Goal: Find specific fact: Find specific page/section

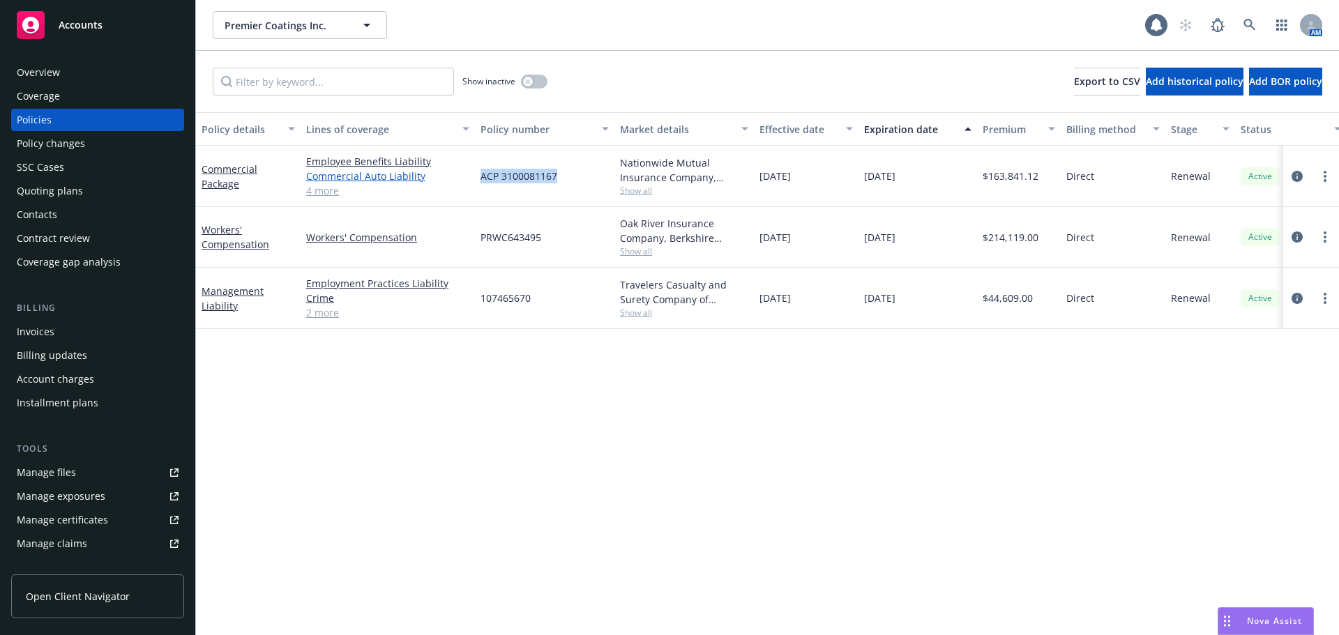
drag, startPoint x: 540, startPoint y: 181, endPoint x: 466, endPoint y: 182, distance: 73.9
click at [471, 179] on div "Commercial Package Employee Benefits Liability Commercial Auto Liability Commer…" at bounding box center [869, 176] width 1346 height 61
copy div "Commercial Property General Liability Commercial Inland Marine Commercial Umbre…"
click at [959, 558] on div "Policy details Lines of coverage Policy number Market details Effective date Ex…" at bounding box center [767, 373] width 1143 height 523
drag, startPoint x: 556, startPoint y: 177, endPoint x: 478, endPoint y: 180, distance: 78.8
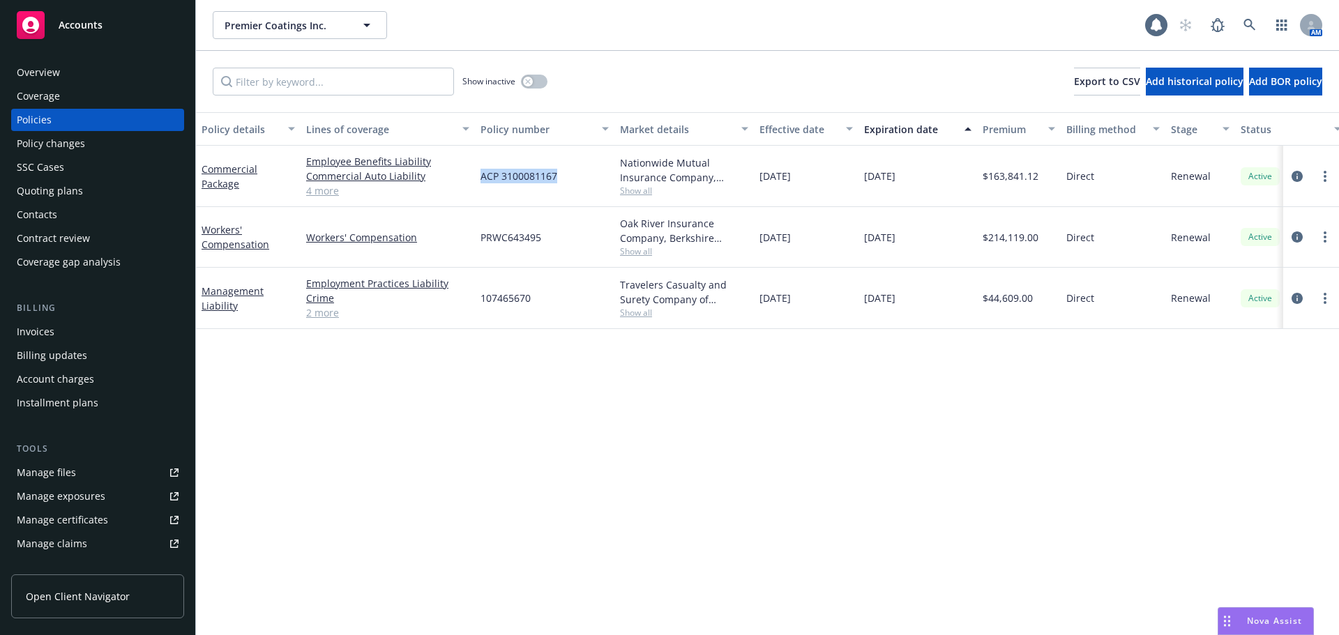
click at [482, 180] on span "ACP 3100081167" at bounding box center [518, 176] width 77 height 15
copy span "ACP 3100081167"
click at [804, 423] on div "Policy details Lines of coverage Policy number Market details Effective date Ex…" at bounding box center [767, 373] width 1143 height 523
click at [946, 547] on div "Policy details Lines of coverage Policy number Market details Effective date Ex…" at bounding box center [767, 373] width 1143 height 523
click at [564, 414] on div "Policy details Lines of coverage Policy number Market details Effective date Ex…" at bounding box center [767, 373] width 1143 height 523
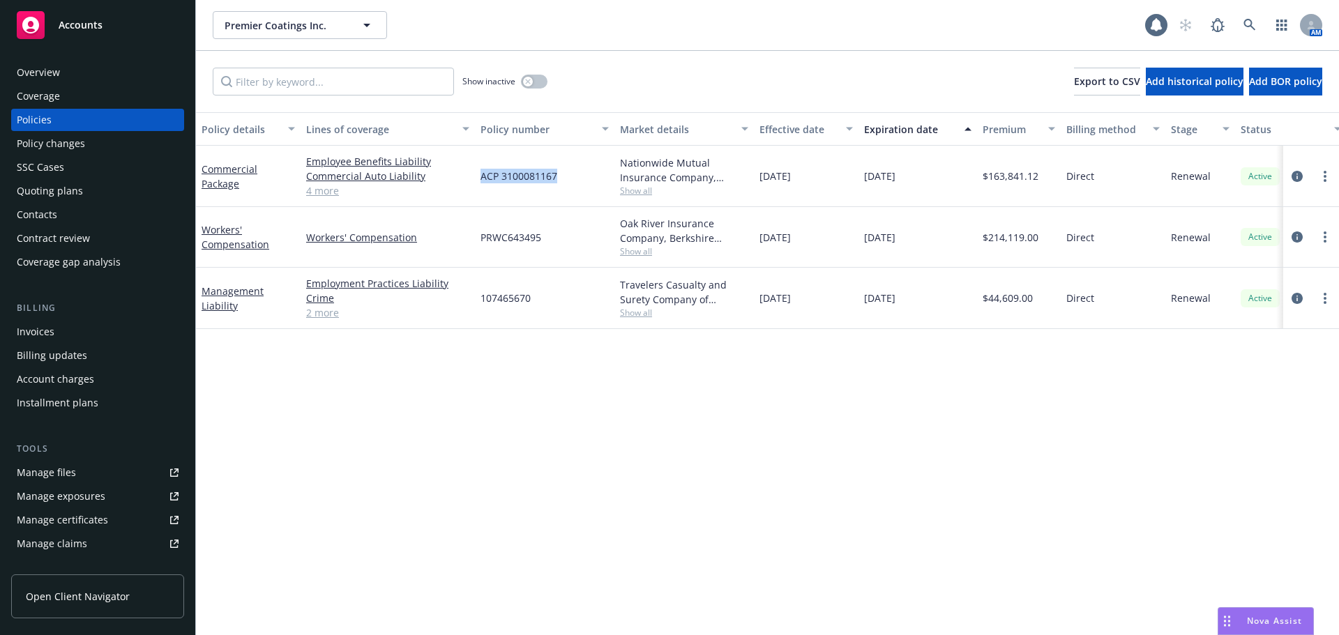
drag, startPoint x: 535, startPoint y: 178, endPoint x: 480, endPoint y: 185, distance: 55.6
click at [481, 183] on div "ACP 3100081167" at bounding box center [544, 176] width 139 height 61
copy span "ACP 3100081167"
click at [600, 522] on div "Policy details Lines of coverage Policy number Market details Effective date Ex…" at bounding box center [767, 373] width 1143 height 523
click at [954, 479] on div "Policy details Lines of coverage Policy number Market details Effective date Ex…" at bounding box center [767, 373] width 1143 height 523
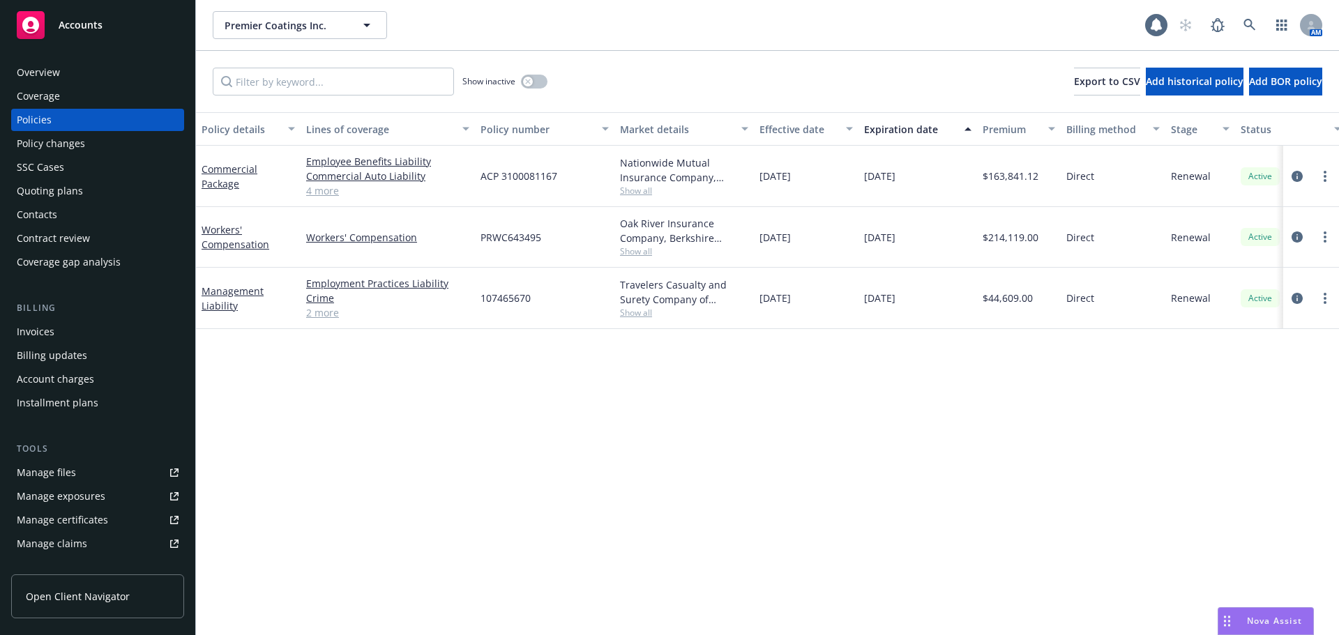
click at [964, 478] on div "Policy details Lines of coverage Policy number Market details Effective date Ex…" at bounding box center [767, 373] width 1143 height 523
click at [821, 478] on div "Policy details Lines of coverage Policy number Market details Effective date Ex…" at bounding box center [767, 373] width 1143 height 523
